Goal: Information Seeking & Learning: Learn about a topic

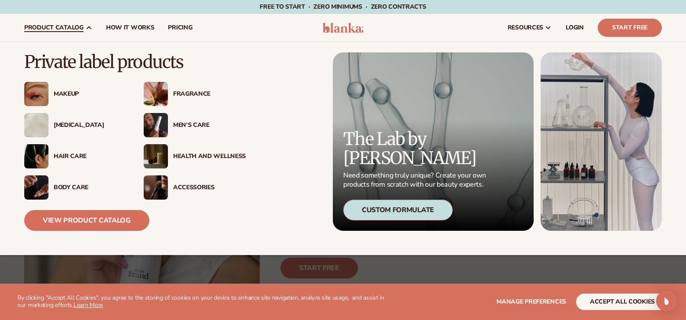
click at [70, 123] on div "[MEDICAL_DATA]" at bounding box center [90, 125] width 73 height 7
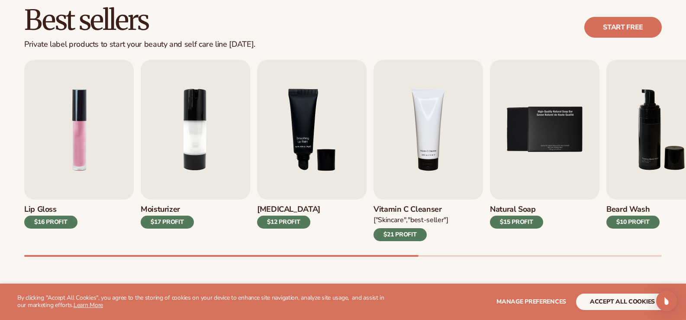
scroll to position [267, 0]
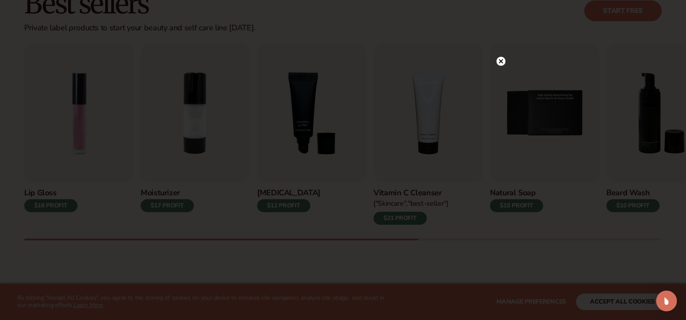
click at [500, 61] on icon at bounding box center [500, 61] width 4 height 4
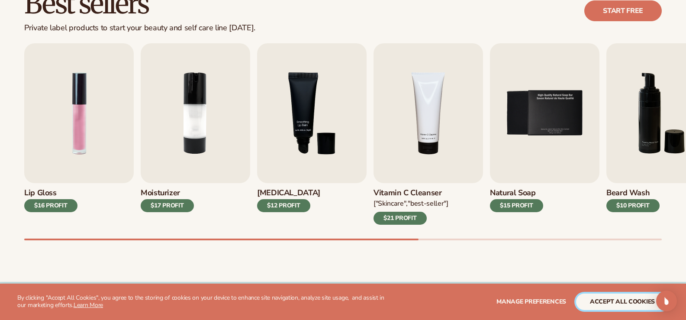
click at [610, 304] on button "accept all cookies" at bounding box center [622, 301] width 93 height 16
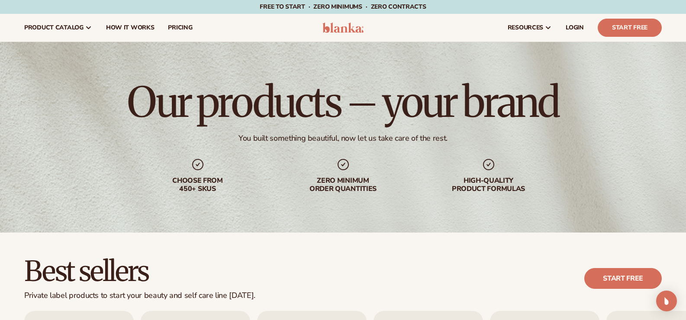
scroll to position [3, 0]
